Goal: Transaction & Acquisition: Download file/media

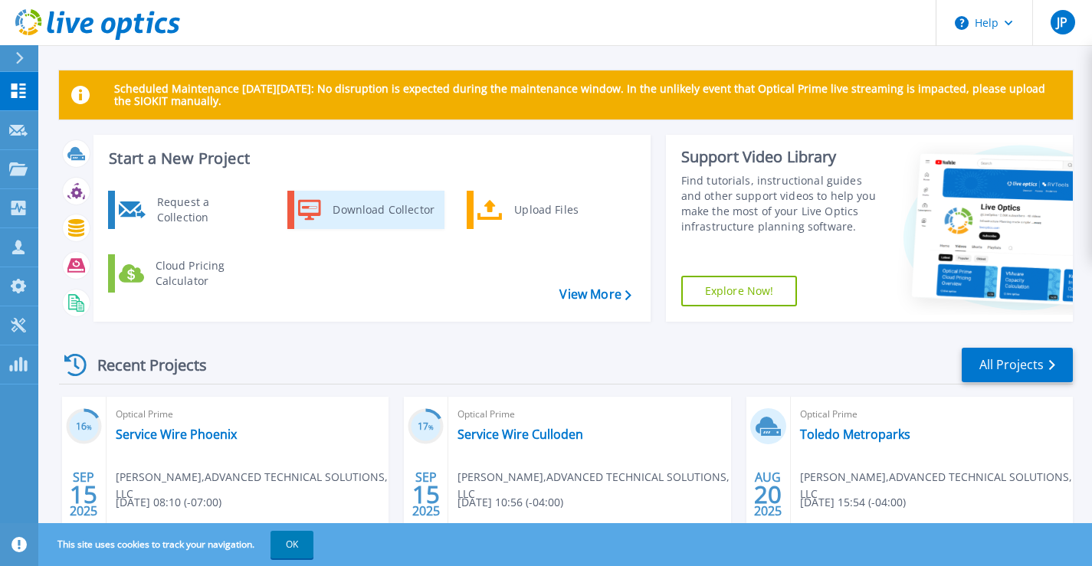
click at [384, 209] on div "Download Collector" at bounding box center [383, 210] width 116 height 31
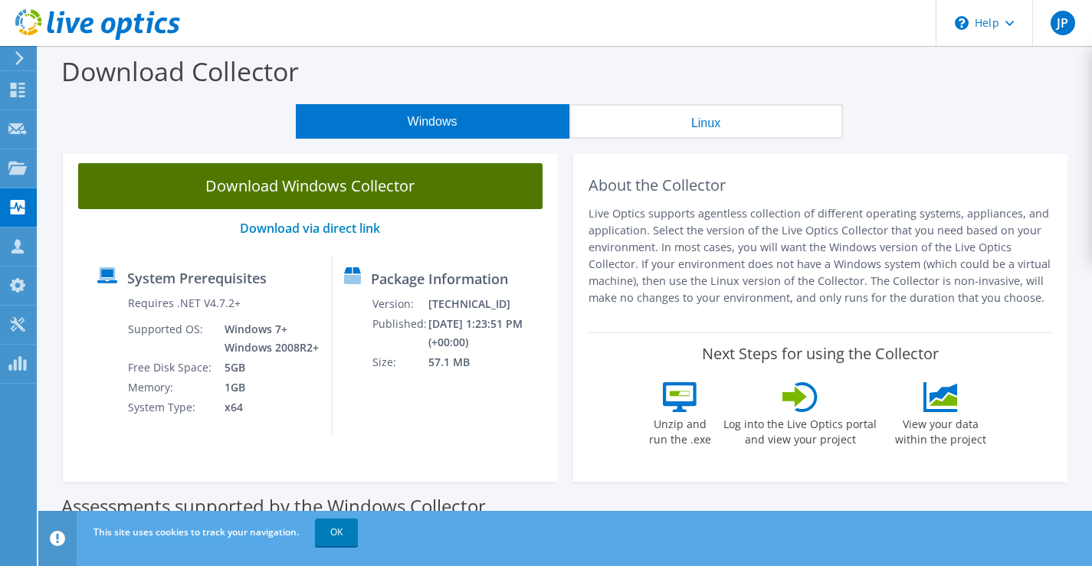
click at [368, 188] on link "Download Windows Collector" at bounding box center [310, 186] width 464 height 46
